Goal: Task Accomplishment & Management: Manage account settings

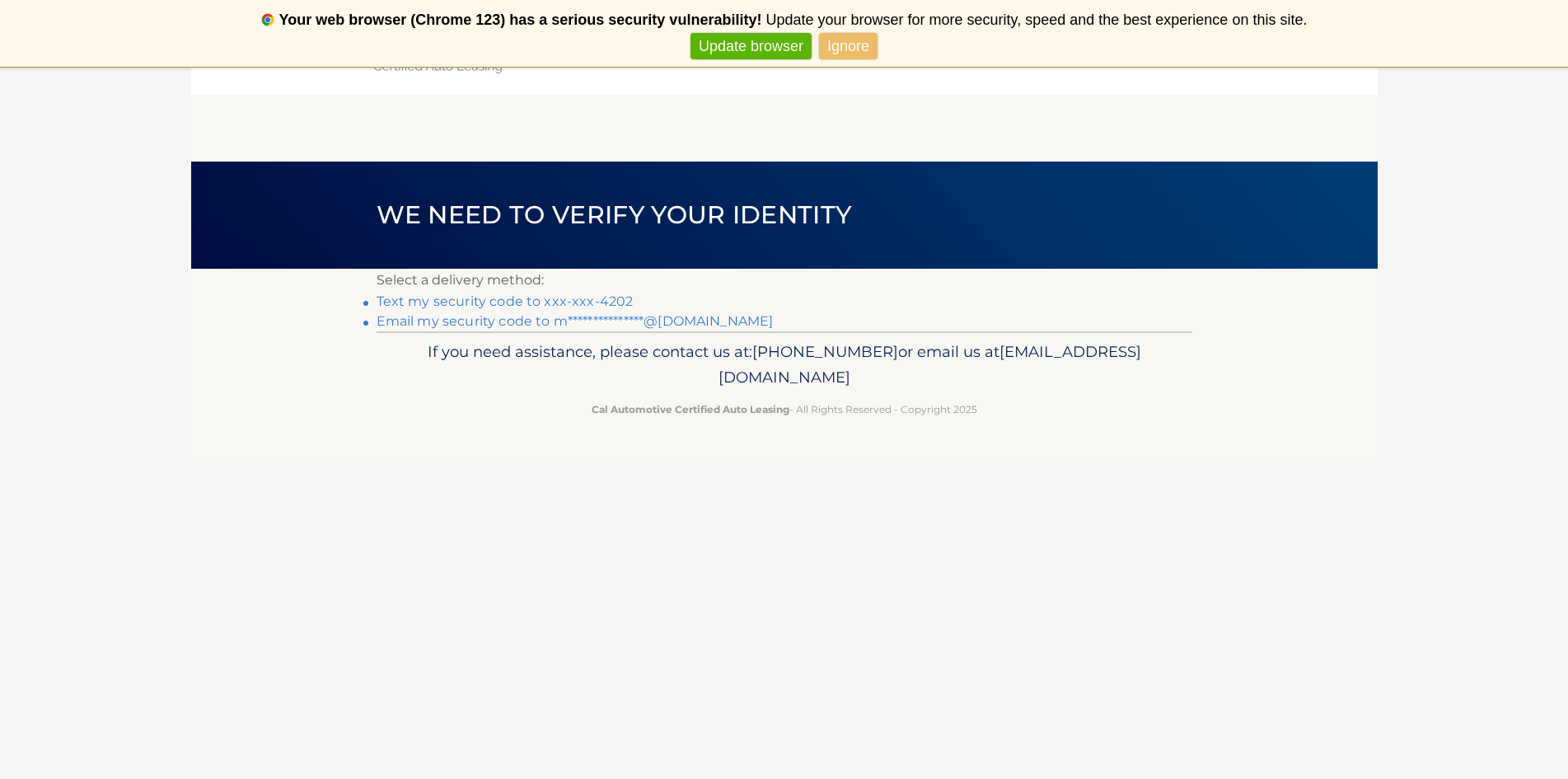
click at [581, 300] on link "Text my security code to xxx-xxx-4202" at bounding box center [505, 301] width 257 height 16
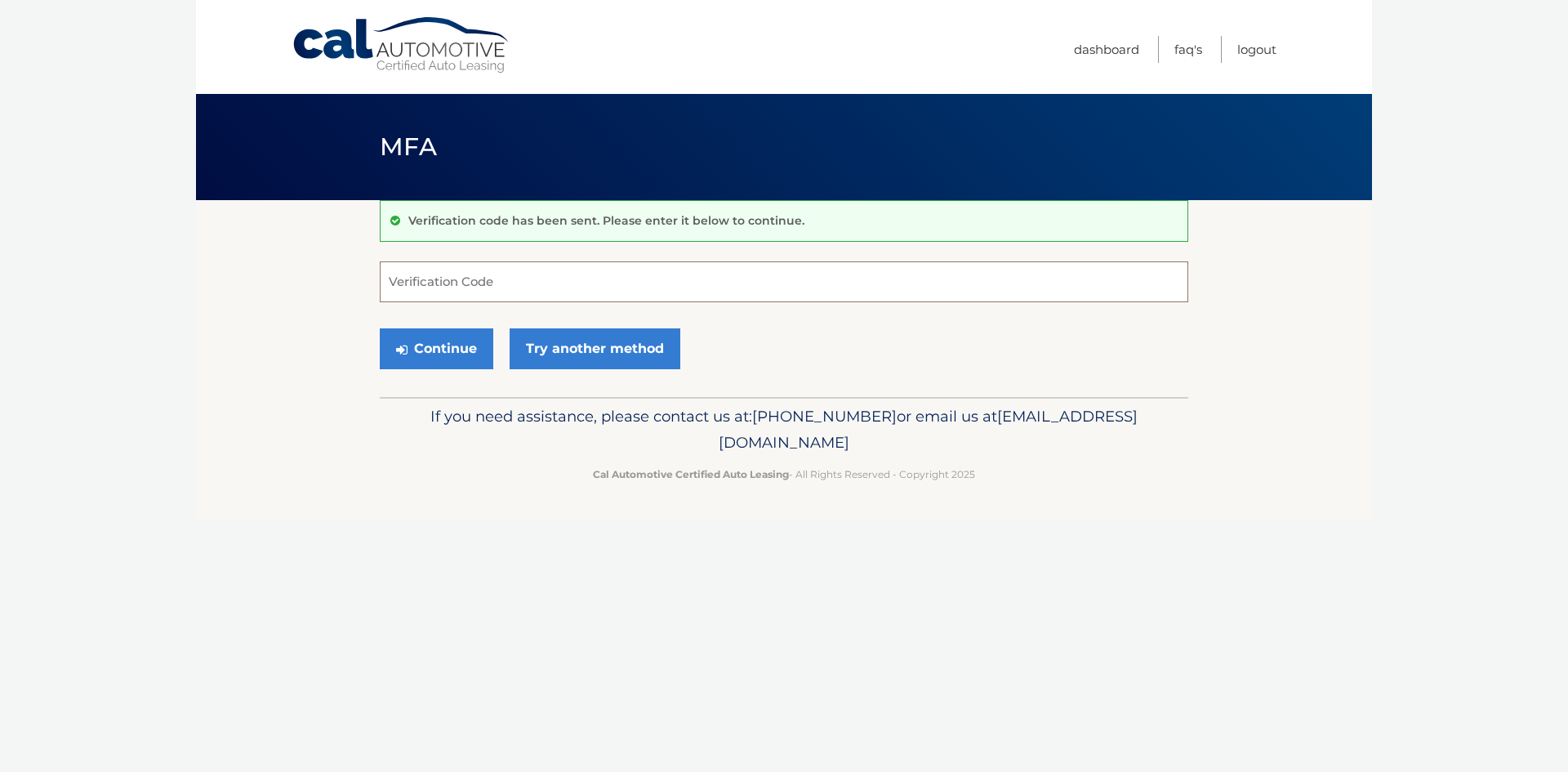
click at [573, 271] on input "Verification Code" at bounding box center [783, 281] width 808 height 41
type input "275045"
click at [437, 350] on button "Continue" at bounding box center [436, 348] width 113 height 41
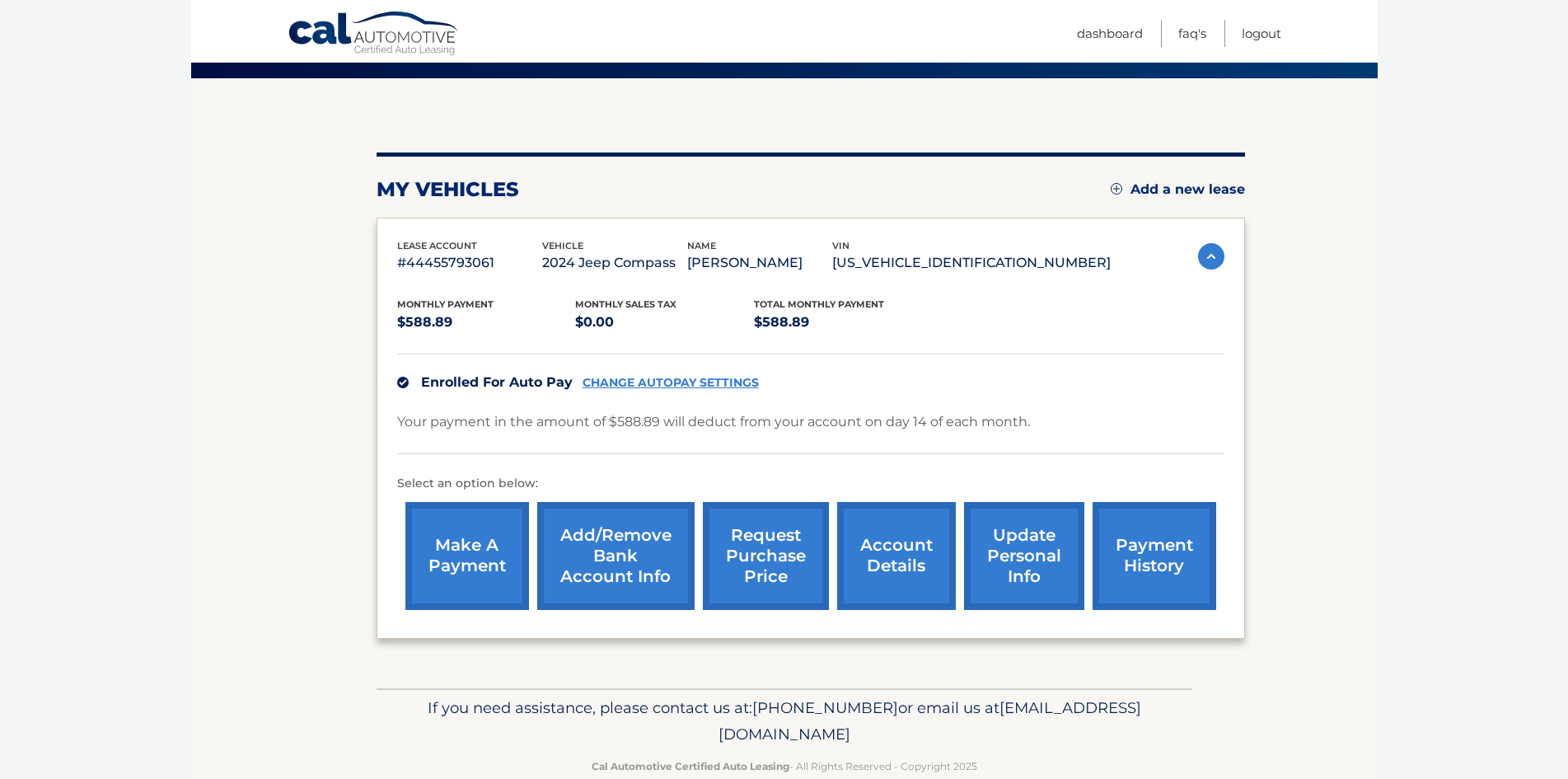
scroll to position [157, 0]
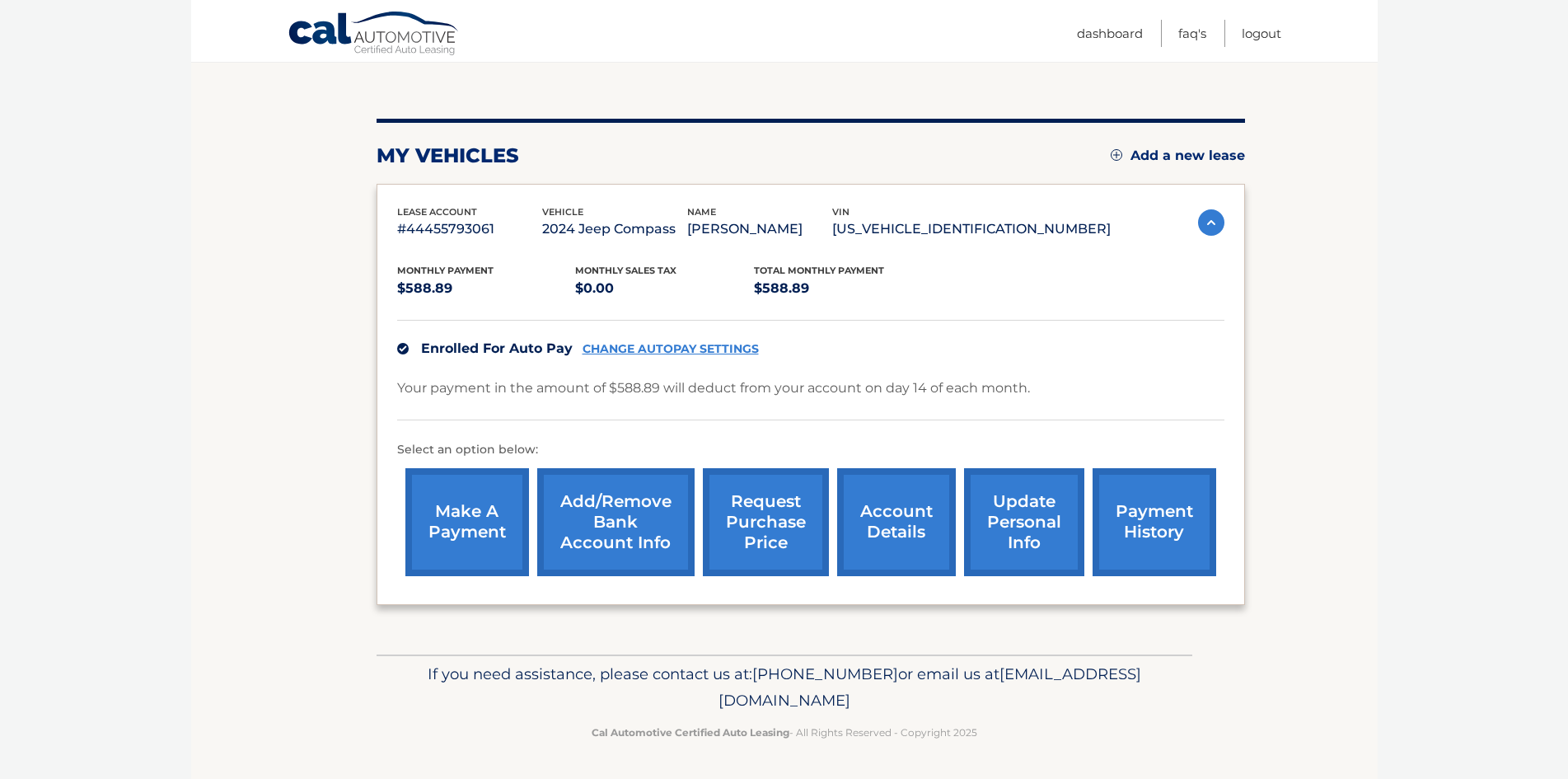
click at [651, 345] on link "CHANGE AUTOPAY SETTINGS" at bounding box center [671, 349] width 176 height 14
click at [1206, 217] on img at bounding box center [1211, 222] width 26 height 26
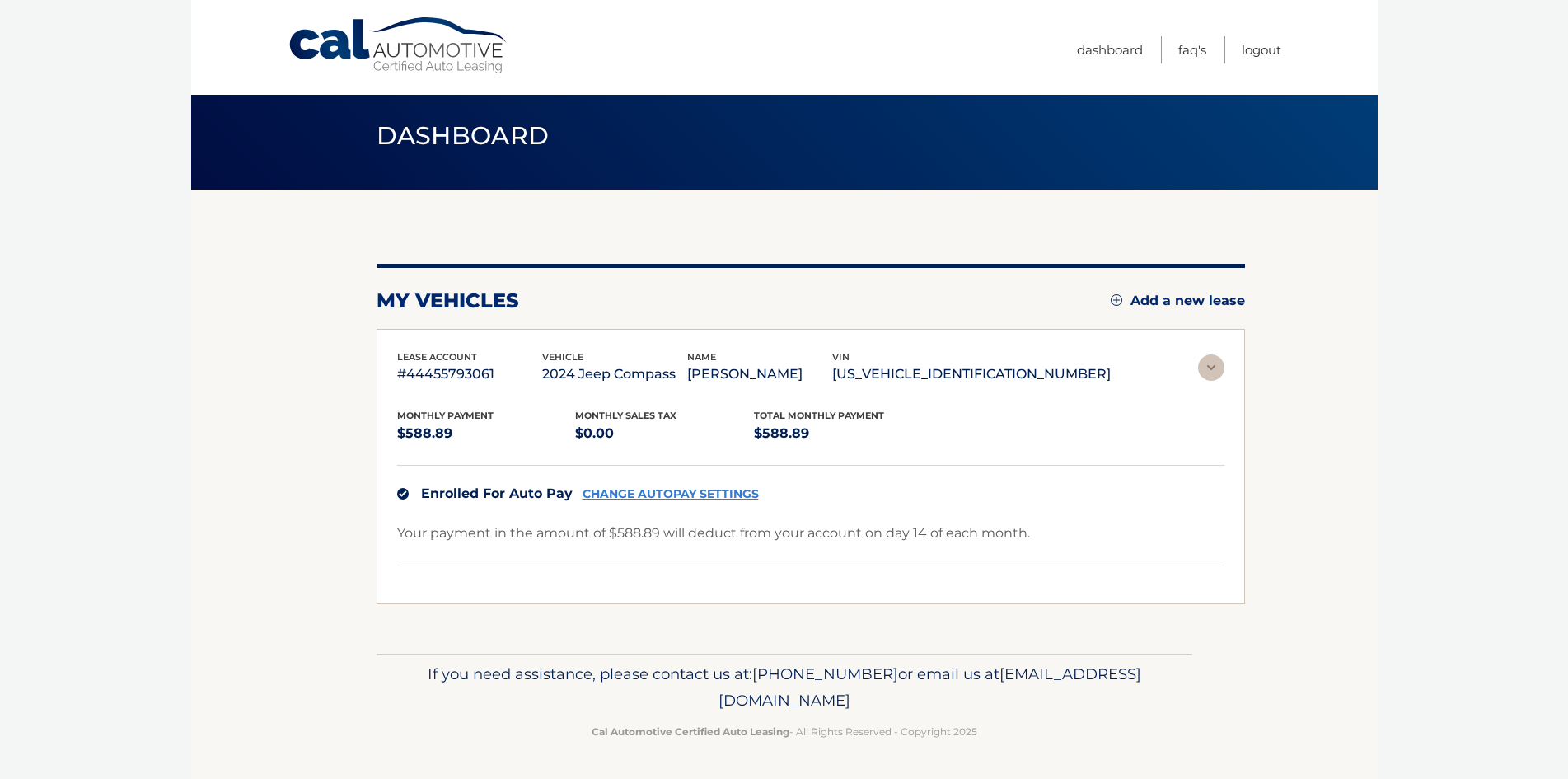
scroll to position [0, 0]
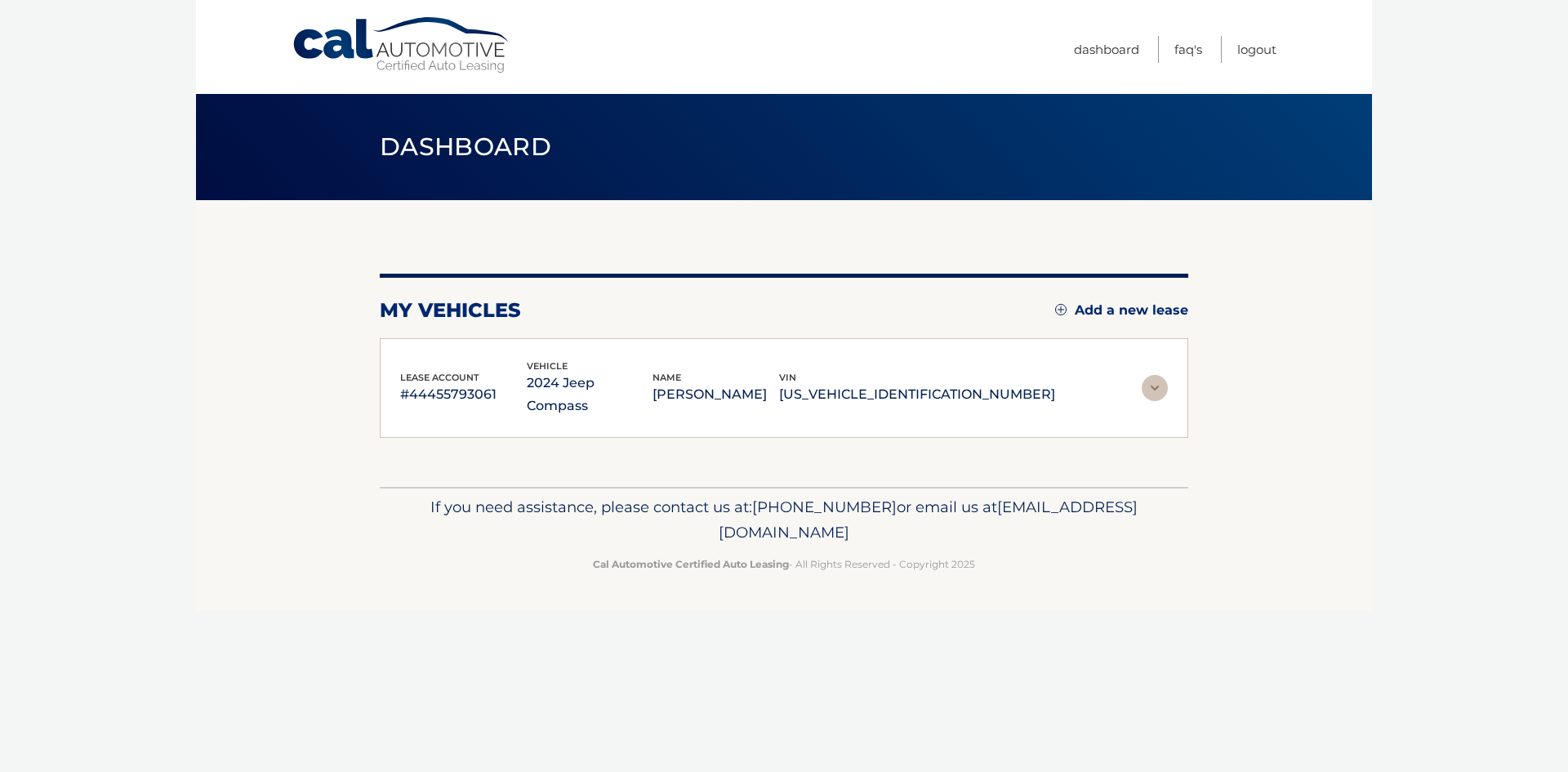
click at [1157, 375] on img at bounding box center [1154, 387] width 26 height 26
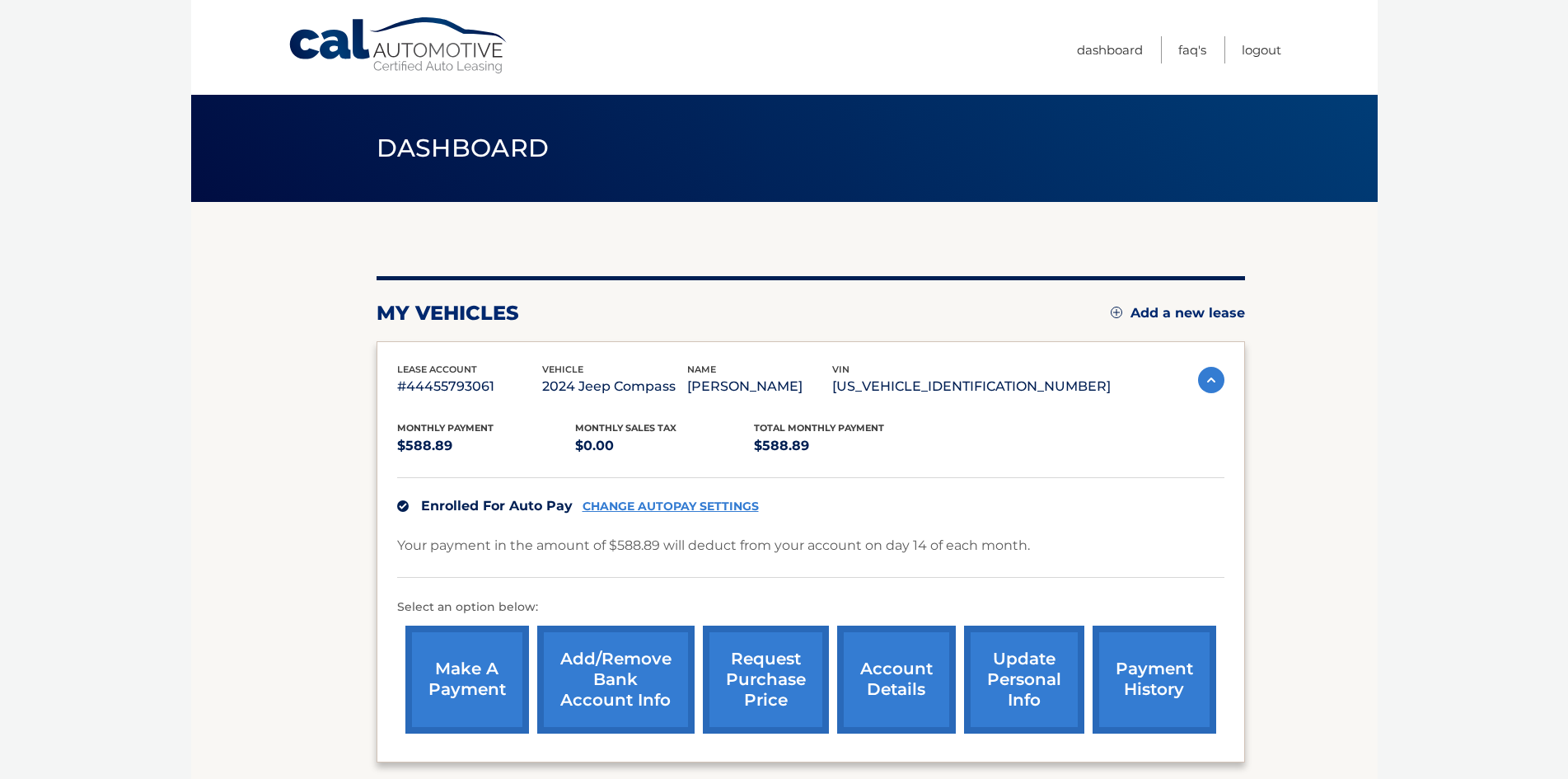
click at [636, 511] on link "CHANGE AUTOPAY SETTINGS" at bounding box center [671, 507] width 176 height 14
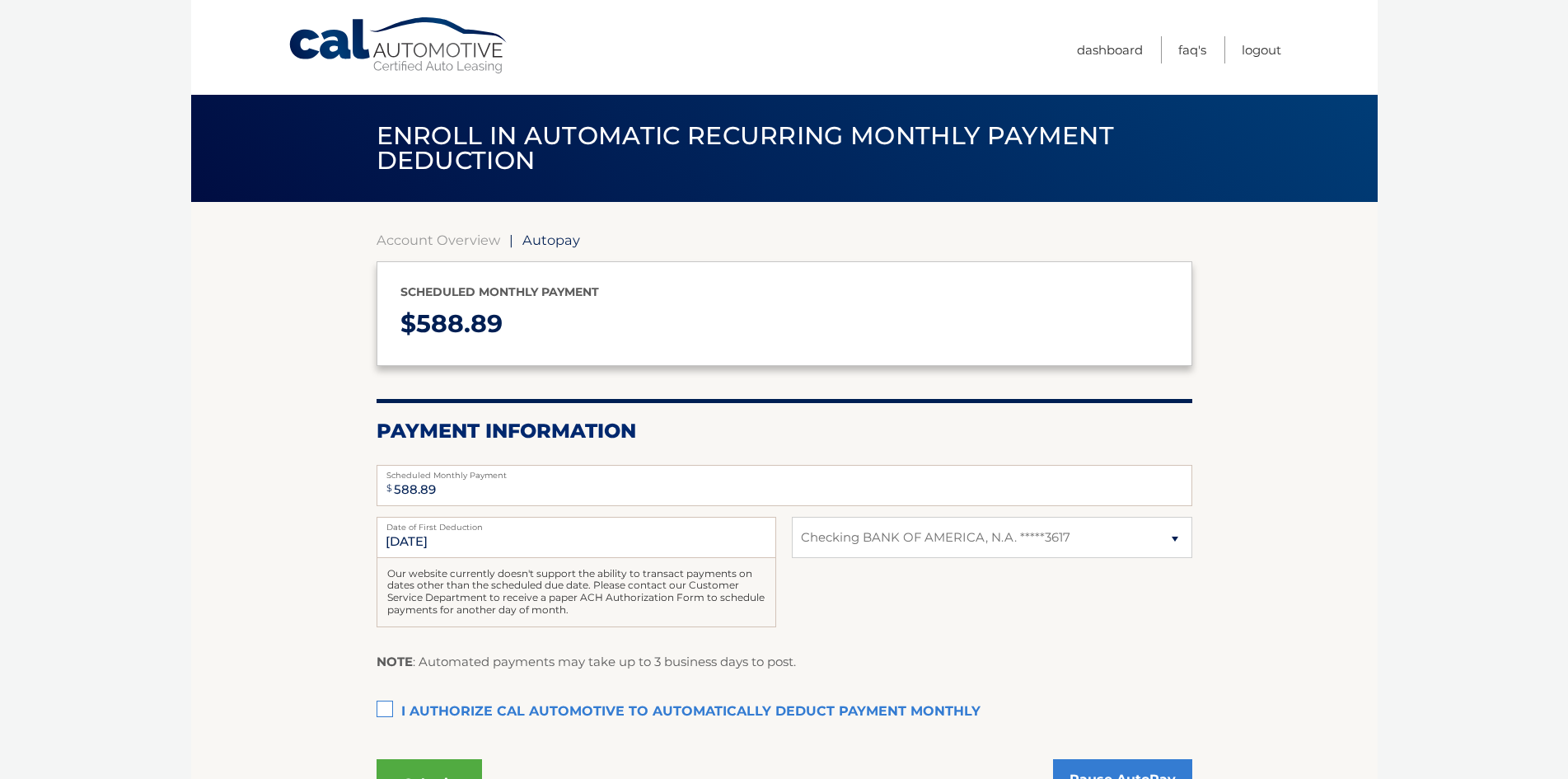
select select "YjA3OTU3NTQtNzE2YS00Njc3LWI3YzItNzc2ZjkxMzg5ZDIx"
click at [535, 542] on input "10/14/2025" at bounding box center [576, 537] width 400 height 41
click at [408, 539] on input "10/14/2025" at bounding box center [576, 537] width 400 height 41
click at [410, 539] on input "10/14/2025" at bounding box center [576, 537] width 400 height 41
click at [412, 540] on input "10/14/2025" at bounding box center [576, 537] width 400 height 41
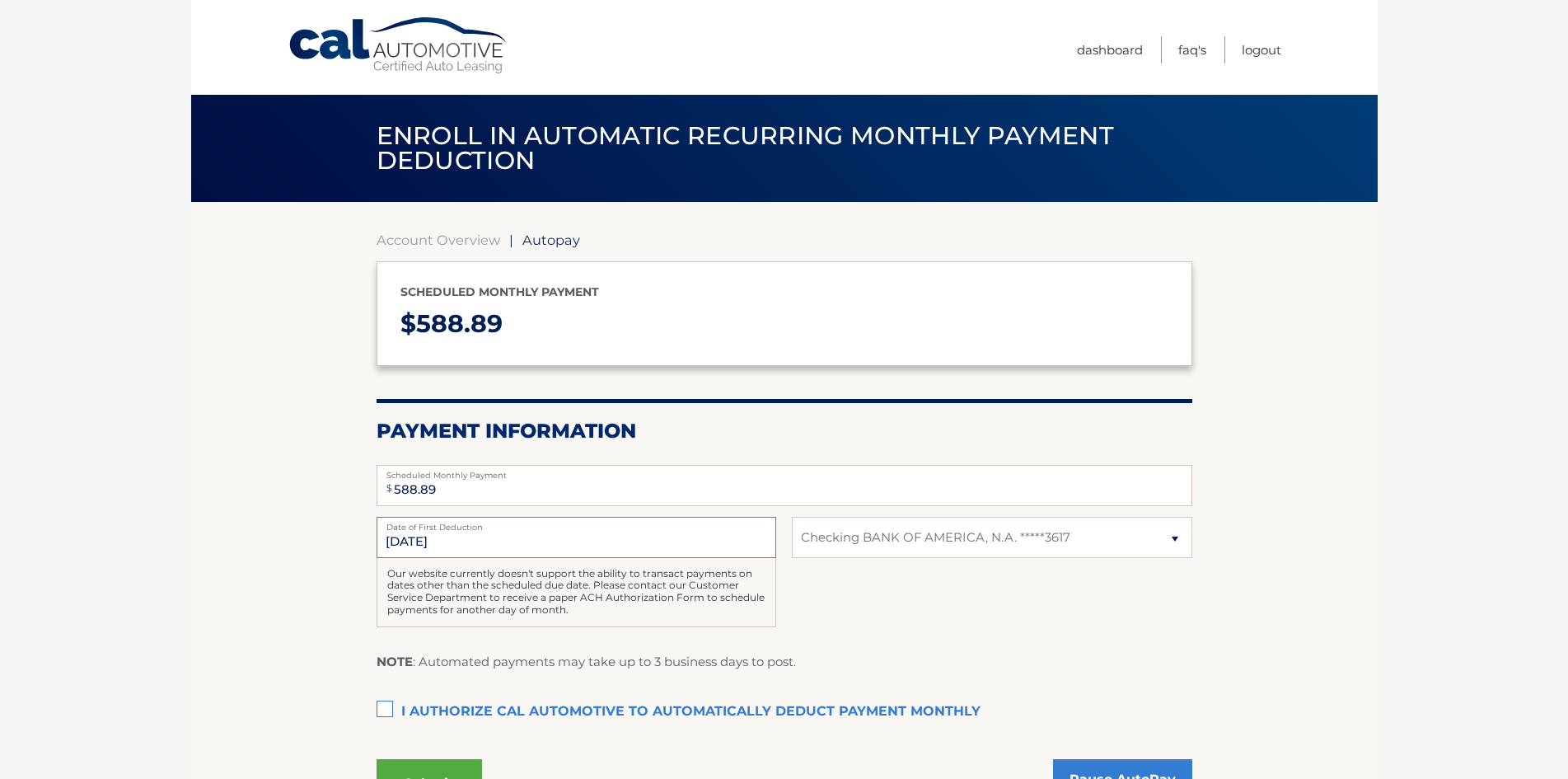
click at [514, 550] on input "10/14/2025" at bounding box center [576, 537] width 400 height 41
select select "YjA3OTU3NTQtNzE2YS00Njc3LWI3YzItNzc2ZjkxMzg5ZDIx"
